Goal: Information Seeking & Learning: Learn about a topic

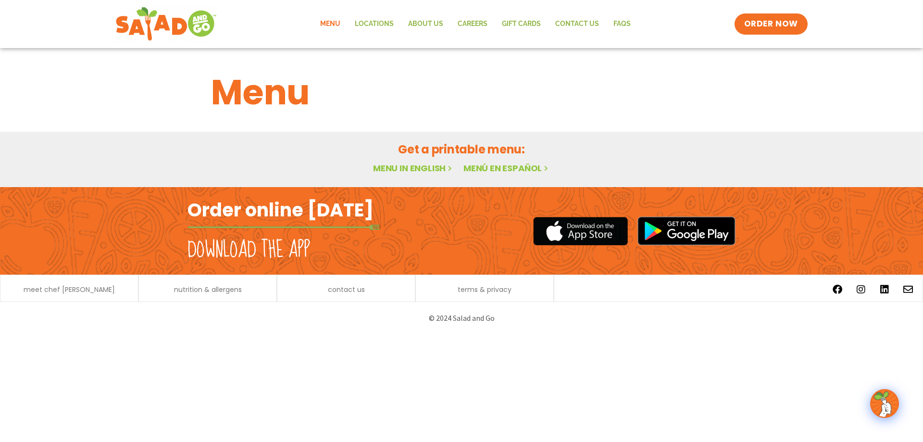
click at [398, 168] on link "Menu in English" at bounding box center [413, 168] width 81 height 12
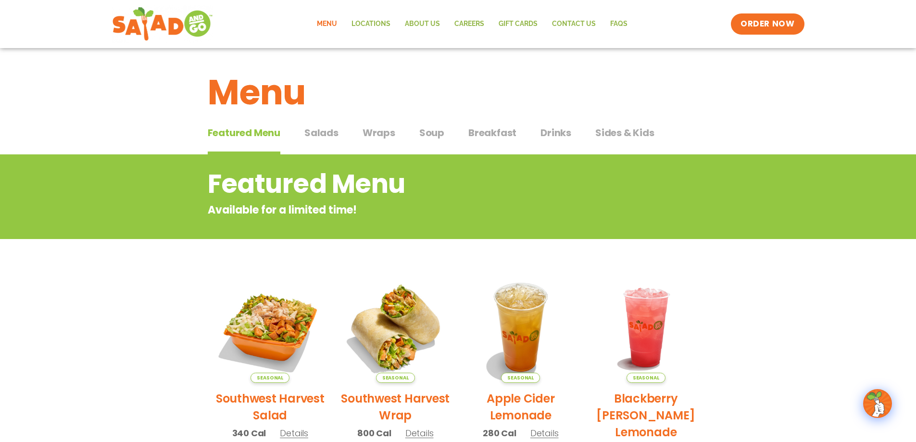
drag, startPoint x: 323, startPoint y: 134, endPoint x: 378, endPoint y: 203, distance: 87.9
click at [323, 134] on span "Salads" at bounding box center [321, 132] width 34 height 14
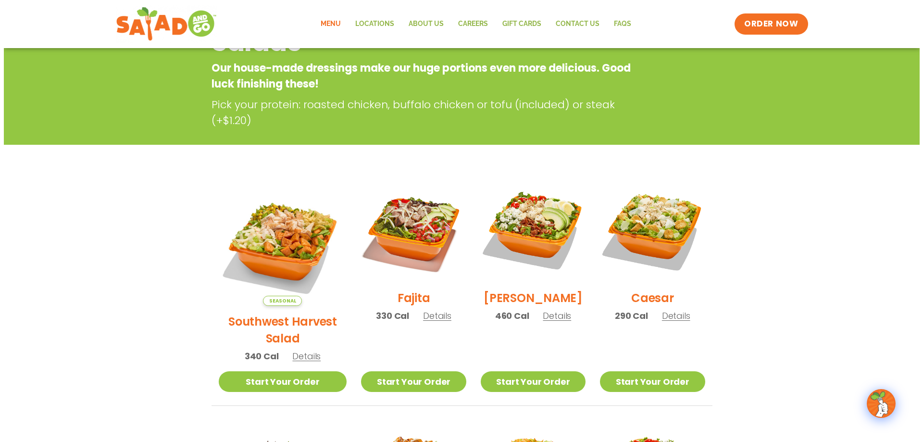
scroll to position [144, 0]
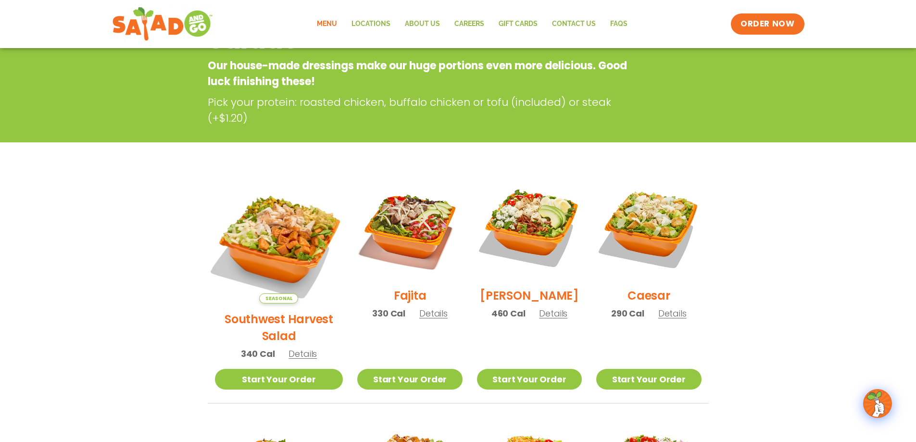
click at [276, 227] on img at bounding box center [278, 239] width 150 height 150
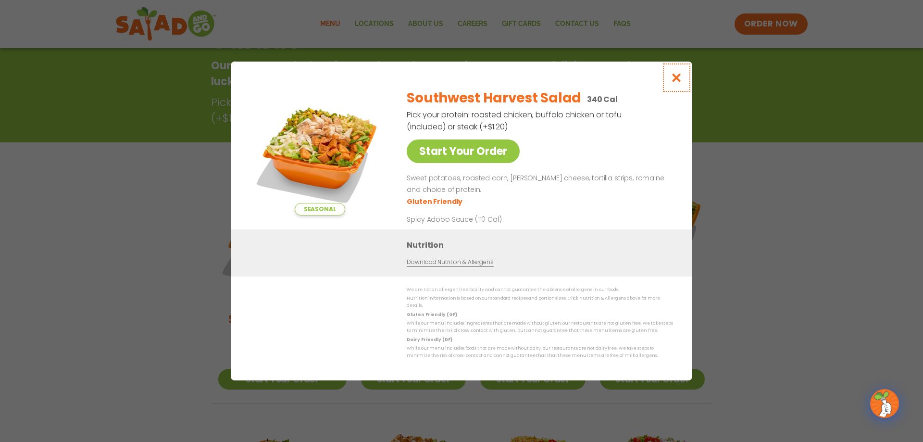
click at [678, 82] on icon "Close modal" at bounding box center [676, 78] width 12 height 10
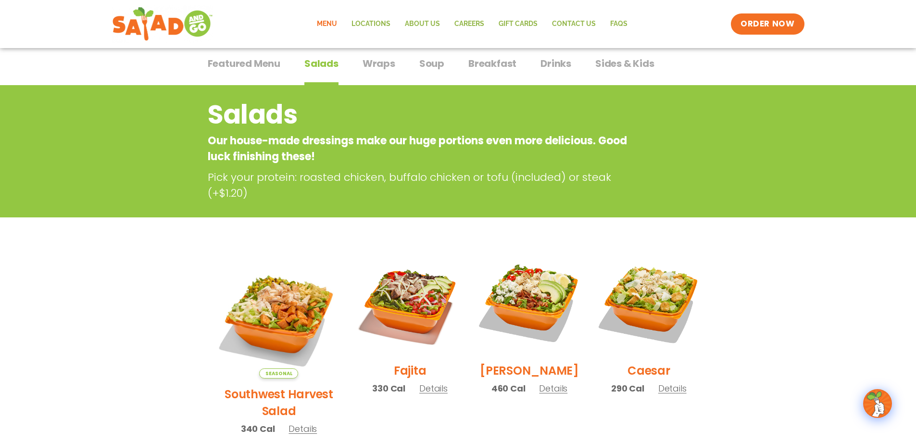
scroll to position [0, 0]
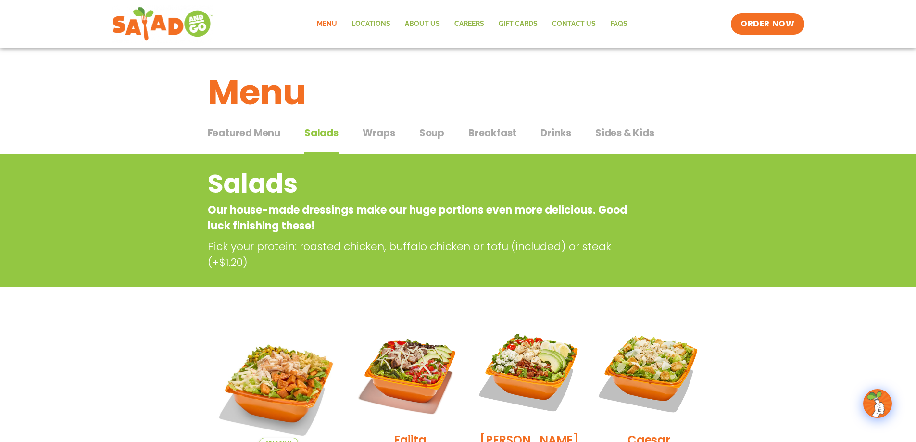
click at [434, 134] on span "Soup" at bounding box center [431, 132] width 25 height 14
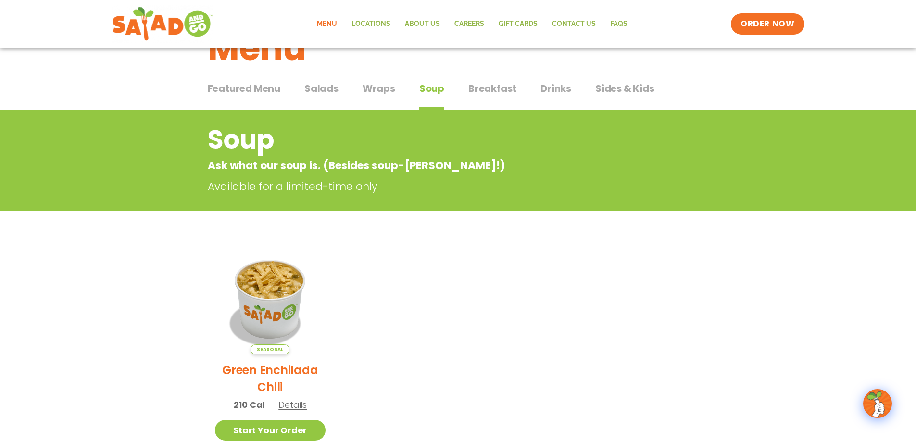
scroll to position [144, 0]
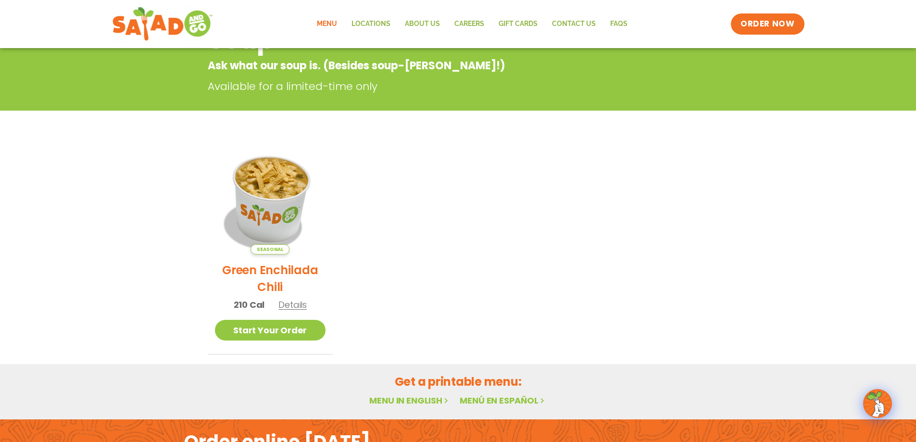
click at [266, 203] on img at bounding box center [270, 199] width 130 height 130
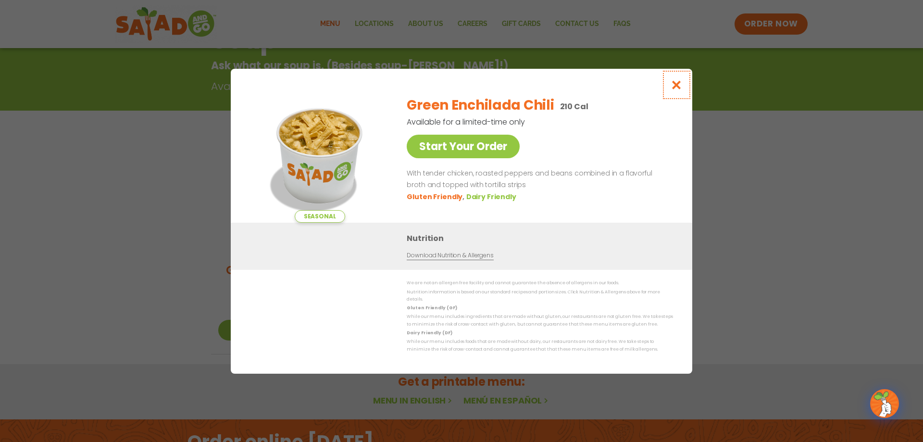
click at [676, 87] on icon "Close modal" at bounding box center [676, 85] width 12 height 10
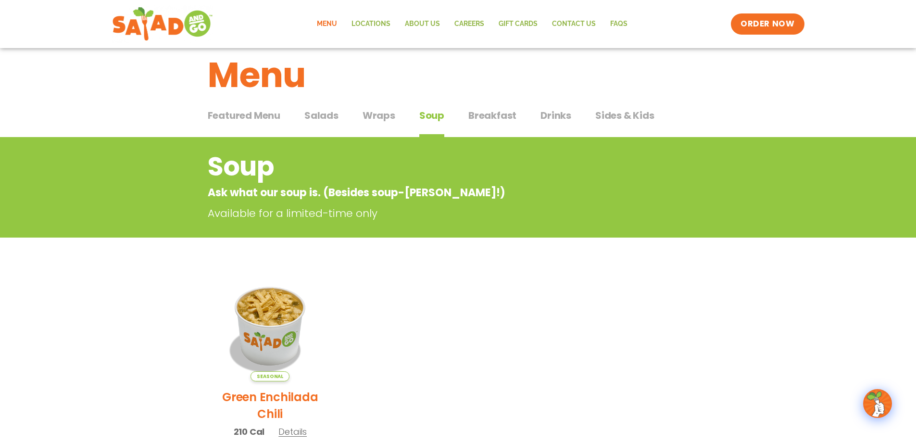
scroll to position [0, 0]
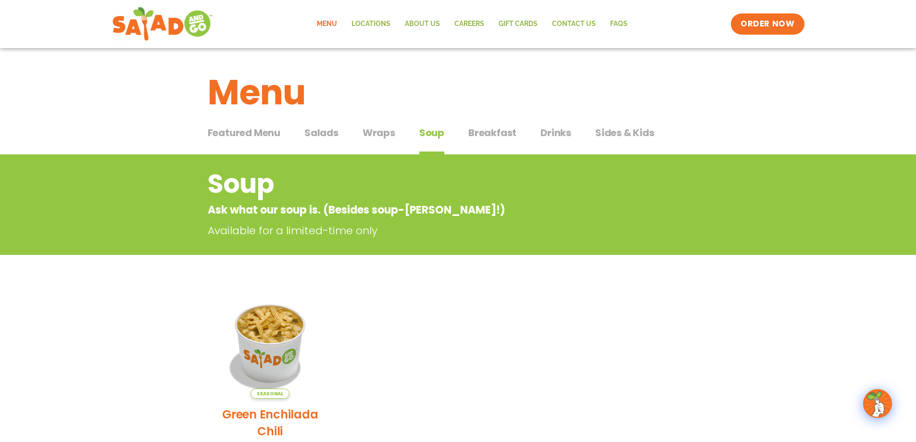
drag, startPoint x: 500, startPoint y: 132, endPoint x: 507, endPoint y: 136, distance: 7.1
click at [500, 134] on span "Breakfast" at bounding box center [492, 132] width 48 height 14
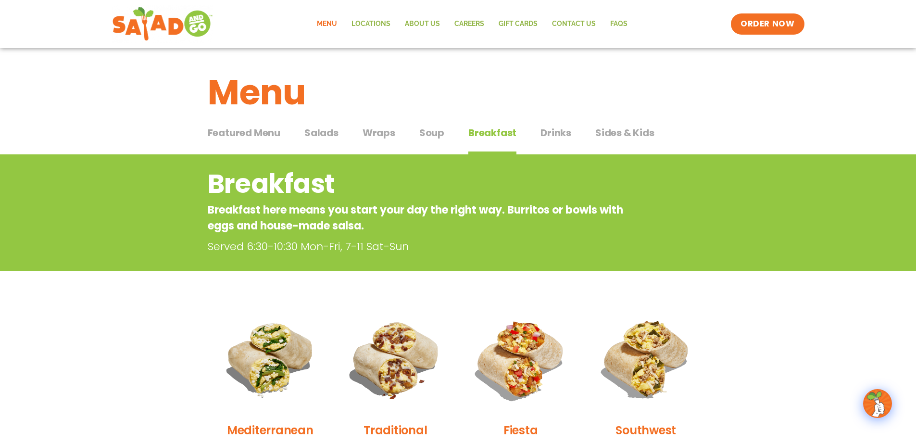
click at [608, 131] on span "Sides & Kids" at bounding box center [624, 132] width 59 height 14
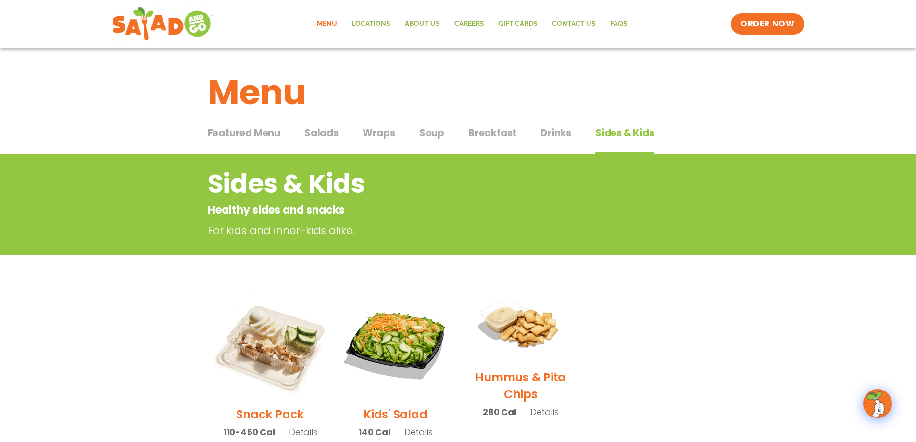
drag, startPoint x: 265, startPoint y: 132, endPoint x: 294, endPoint y: 172, distance: 49.5
click at [265, 133] on span "Featured Menu" at bounding box center [244, 132] width 73 height 14
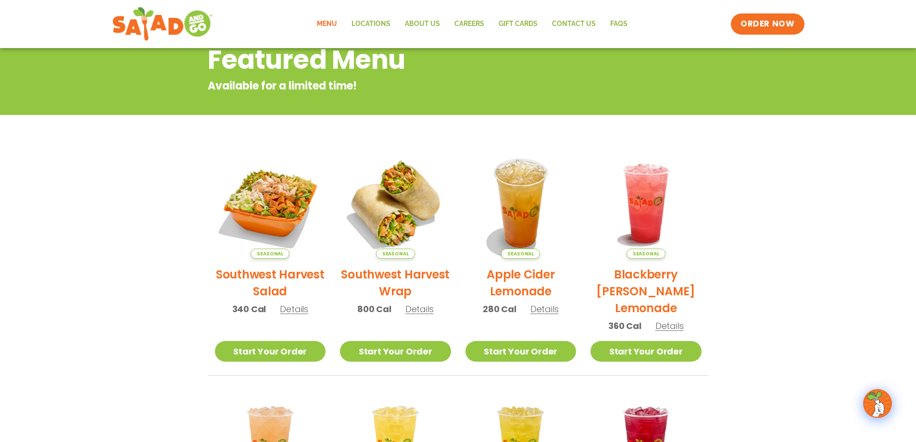
scroll to position [31, 0]
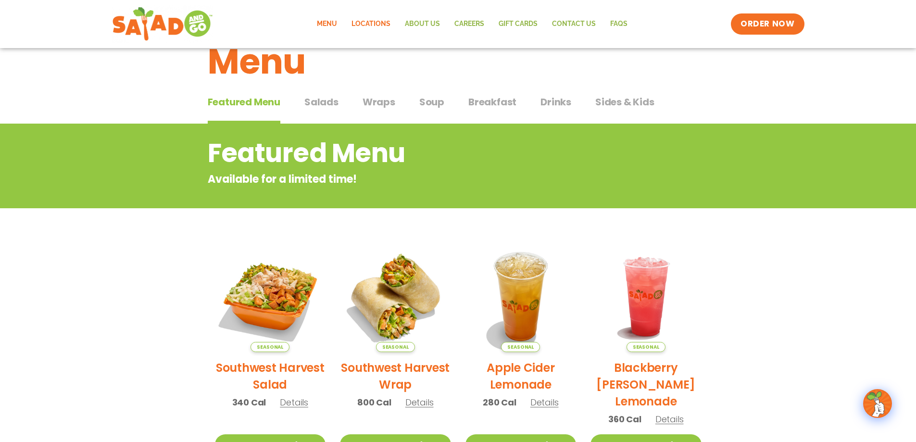
click at [382, 21] on link "Locations" at bounding box center [370, 24] width 53 height 22
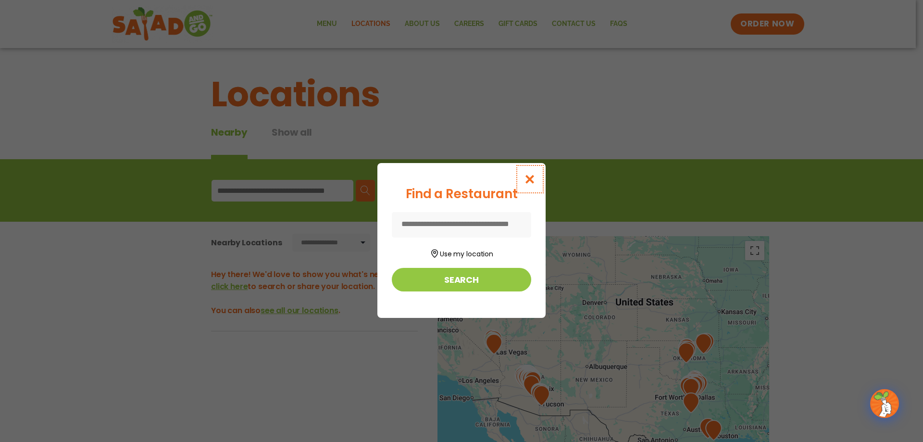
click at [529, 177] on icon "Close modal" at bounding box center [530, 179] width 12 height 10
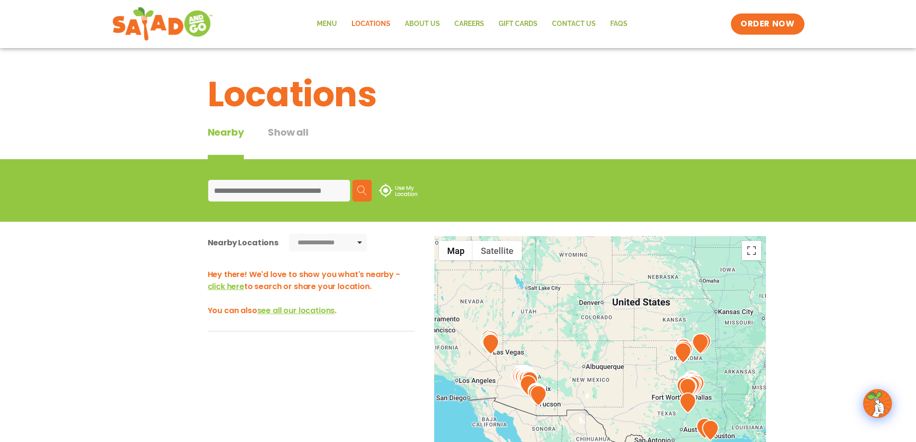
scroll to position [96, 0]
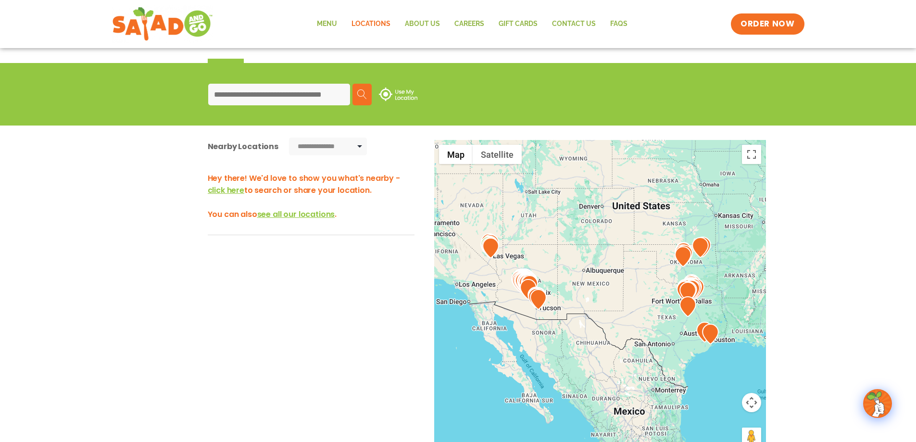
click at [309, 94] on input at bounding box center [279, 95] width 142 height 22
click at [328, 24] on link "Menu" at bounding box center [327, 24] width 35 height 22
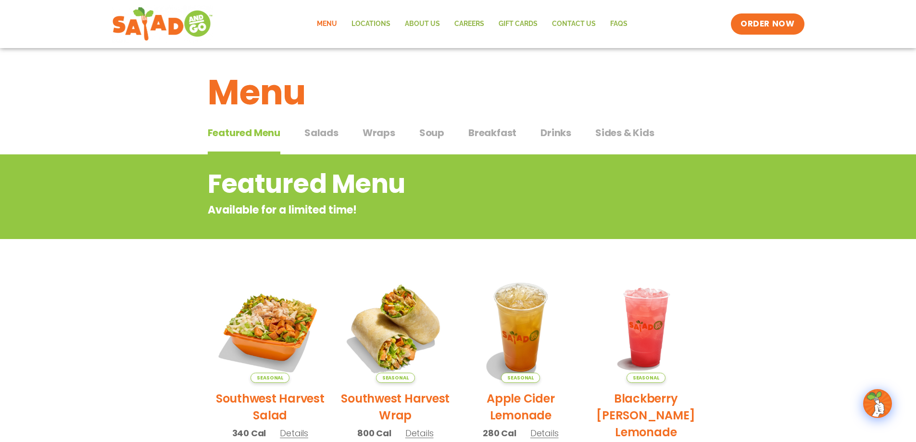
click at [433, 130] on span "Soup" at bounding box center [431, 132] width 25 height 14
